Goal: Task Accomplishment & Management: Manage account settings

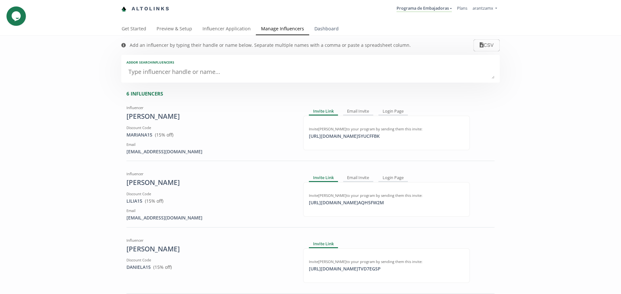
click at [326, 29] on link "Dashboard" at bounding box center [326, 29] width 35 height 13
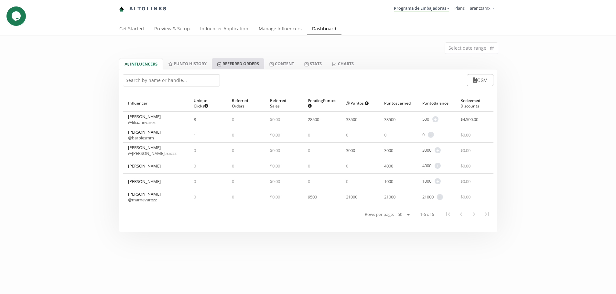
click at [230, 67] on link "Referred Orders" at bounding box center [238, 63] width 52 height 11
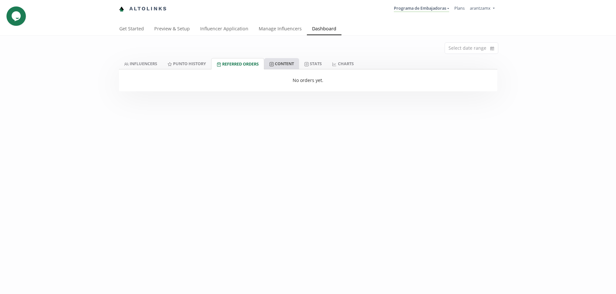
click at [281, 65] on link "Content" at bounding box center [281, 63] width 35 height 11
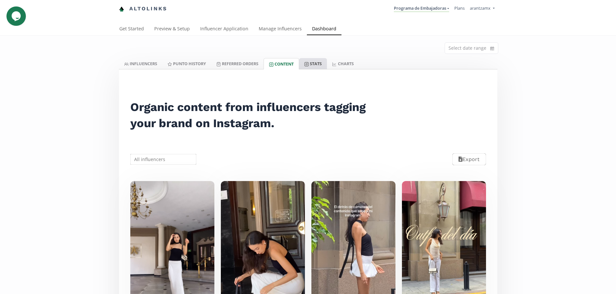
click at [319, 64] on link "Stats" at bounding box center [313, 63] width 28 height 11
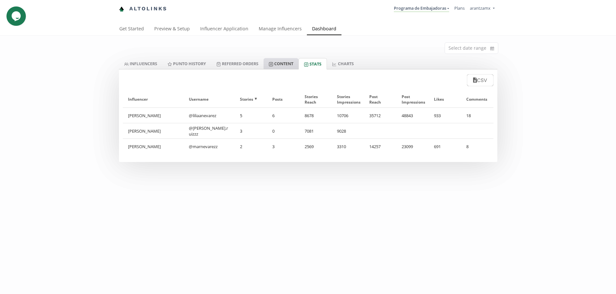
click at [278, 62] on link "Content" at bounding box center [280, 63] width 35 height 11
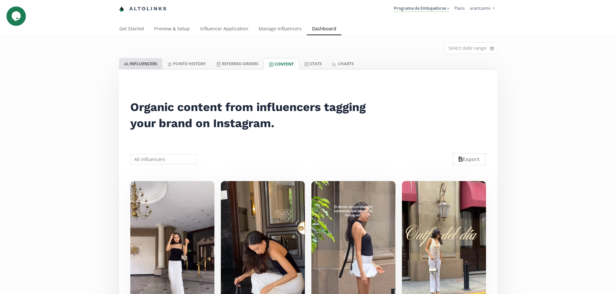
click at [145, 60] on link "INFLUENCERS" at bounding box center [140, 63] width 43 height 11
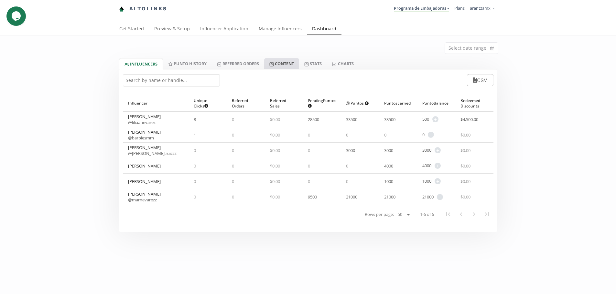
click at [294, 66] on link "Content" at bounding box center [281, 63] width 35 height 11
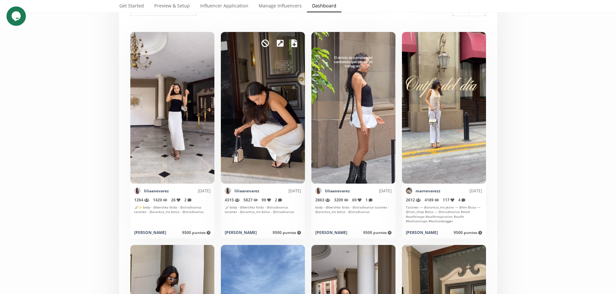
scroll to position [129, 0]
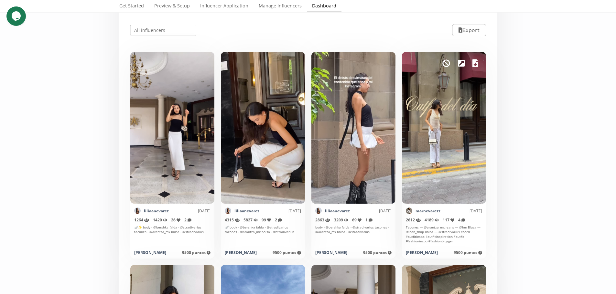
click at [456, 155] on div "Mark as invalid so that no points awarded." at bounding box center [444, 128] width 84 height 152
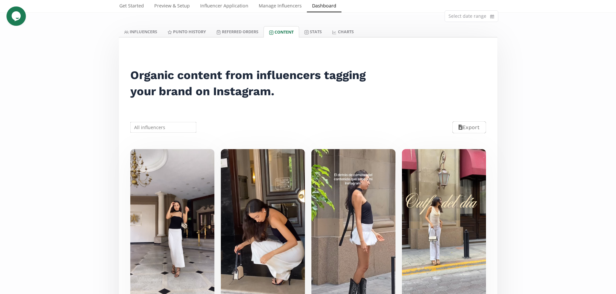
scroll to position [0, 0]
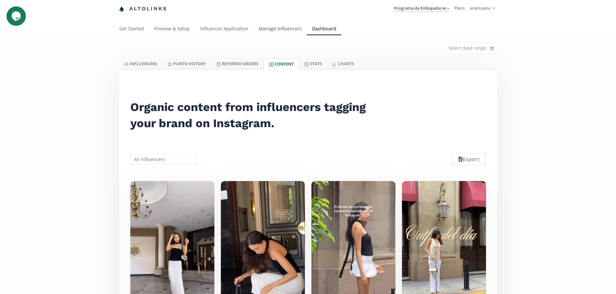
click at [279, 29] on link "Manage Influencers" at bounding box center [279, 29] width 53 height 13
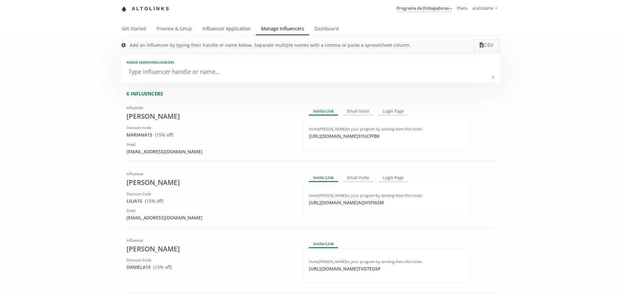
click at [221, 31] on link "Influencer Application" at bounding box center [226, 29] width 59 height 13
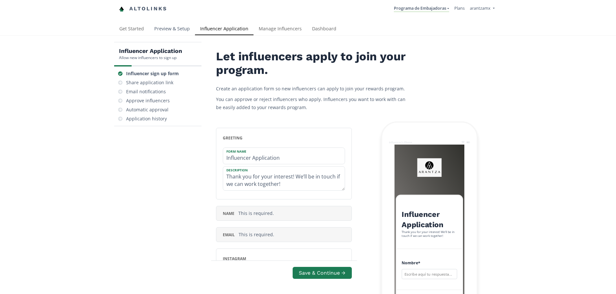
click at [166, 30] on link "Preview & Setup" at bounding box center [172, 29] width 46 height 13
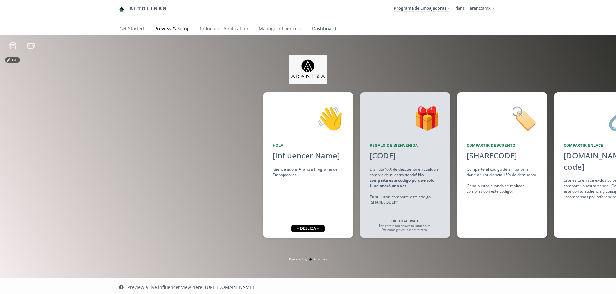
click at [327, 33] on link "Dashboard" at bounding box center [324, 29] width 35 height 13
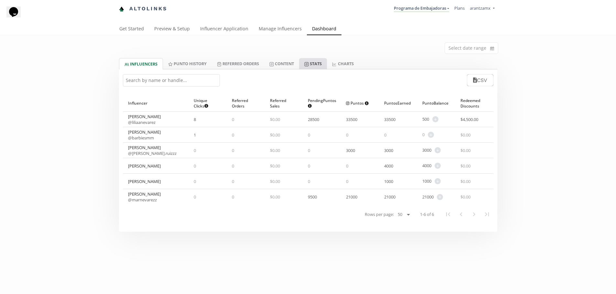
click at [320, 66] on link "Stats" at bounding box center [313, 63] width 28 height 11
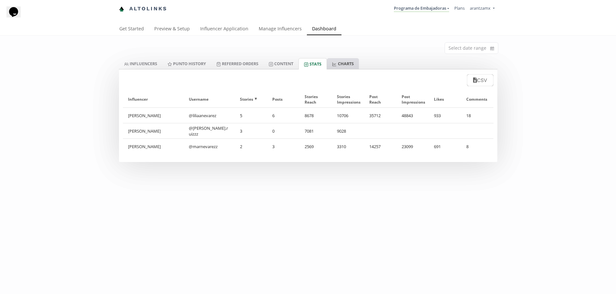
click at [356, 64] on link "CHARTS" at bounding box center [343, 63] width 32 height 11
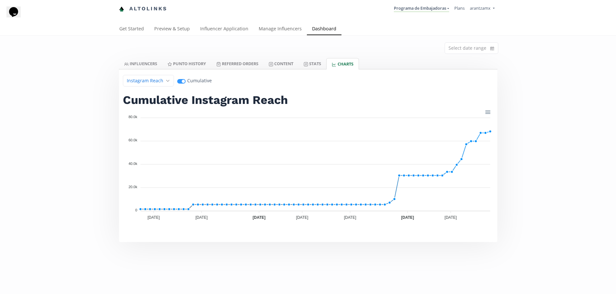
click at [541, 51] on div "Select date range INFLUENCERS Punto HISTORY Referred Orders Content Stats CHART…" at bounding box center [308, 139] width 616 height 207
